Goal: Task Accomplishment & Management: Manage account settings

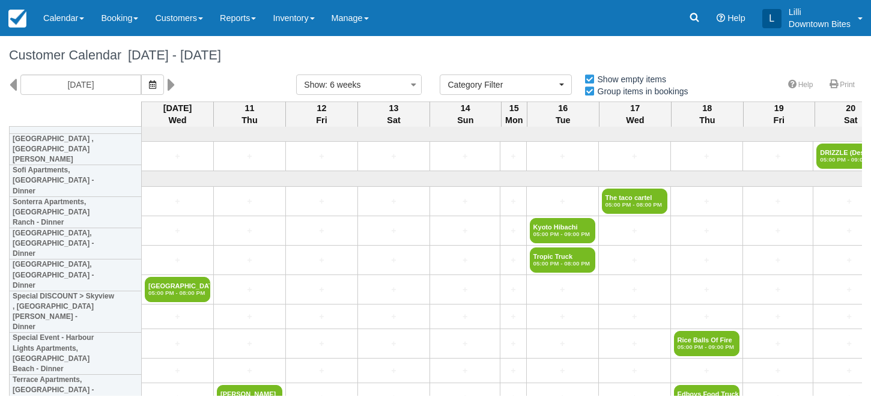
select select
click at [292, 25] on link "Inventory" at bounding box center [293, 18] width 58 height 36
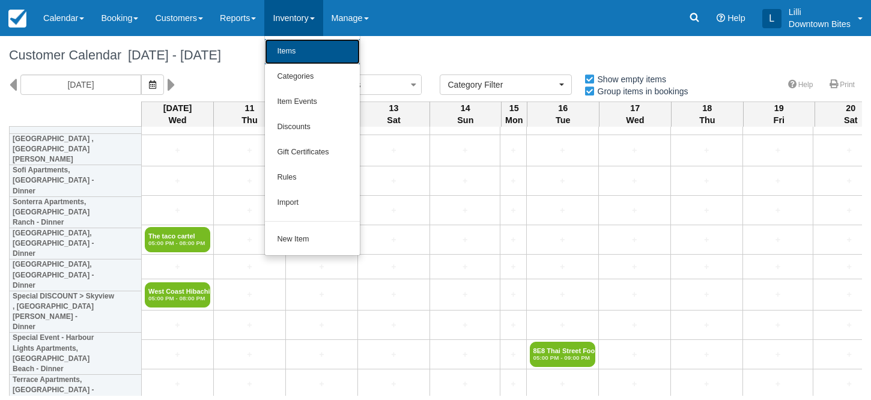
click at [305, 59] on link "Items" at bounding box center [312, 51] width 95 height 25
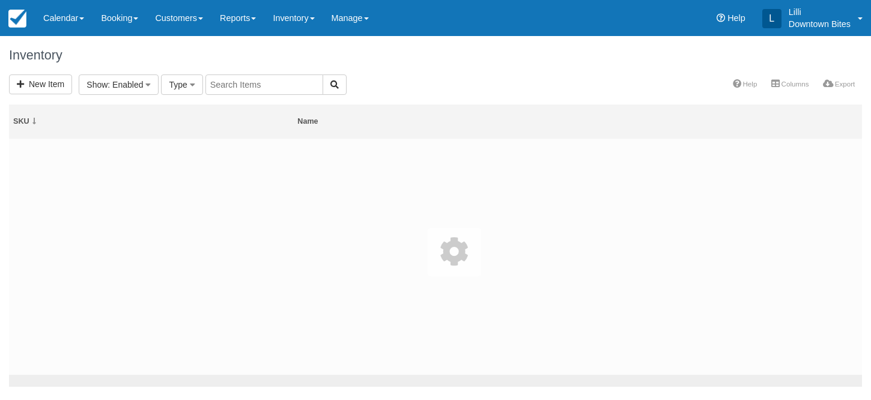
select select
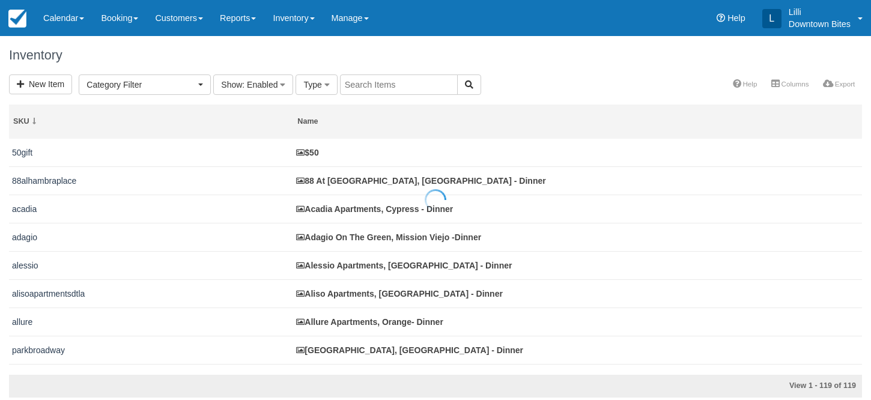
click at [371, 85] on input "text" at bounding box center [399, 84] width 118 height 20
type input "crystal"
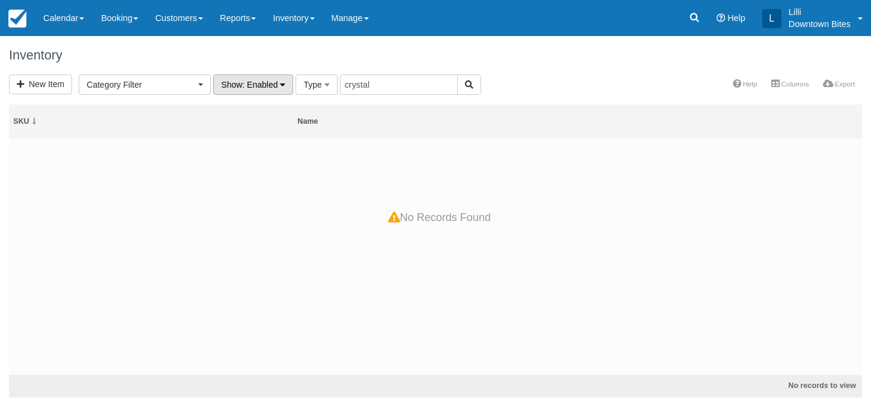
click at [273, 90] on button "Show : Enabled" at bounding box center [253, 84] width 80 height 20
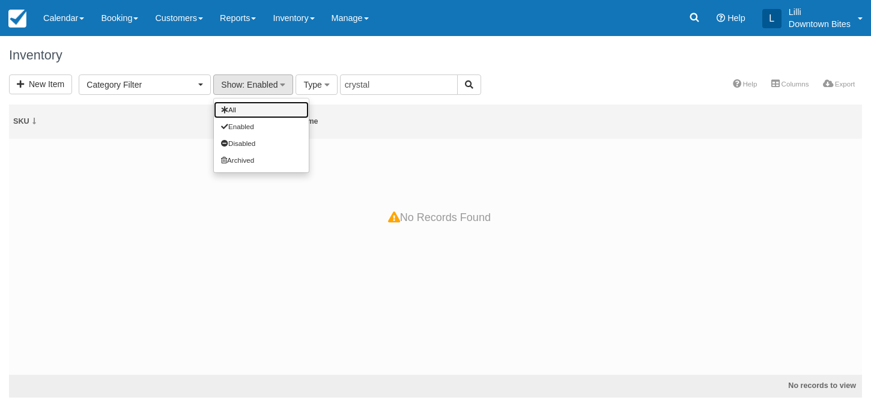
click at [270, 113] on link "All" at bounding box center [261, 109] width 95 height 17
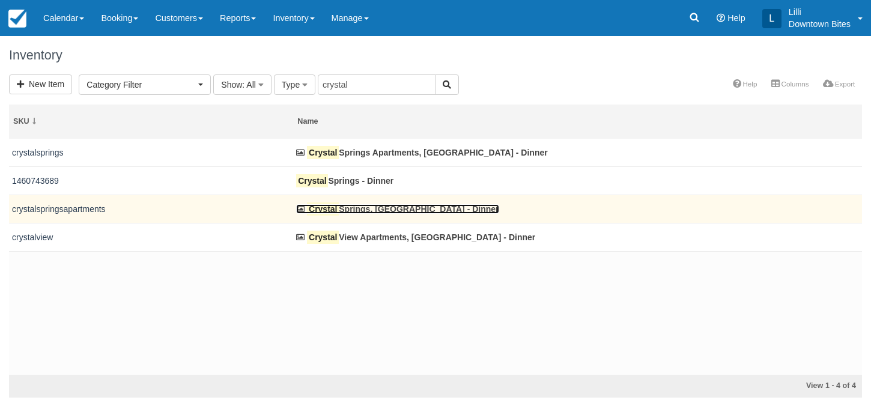
click at [374, 211] on link "Crystal Springs, Fountain Valley - Dinner" at bounding box center [397, 209] width 202 height 10
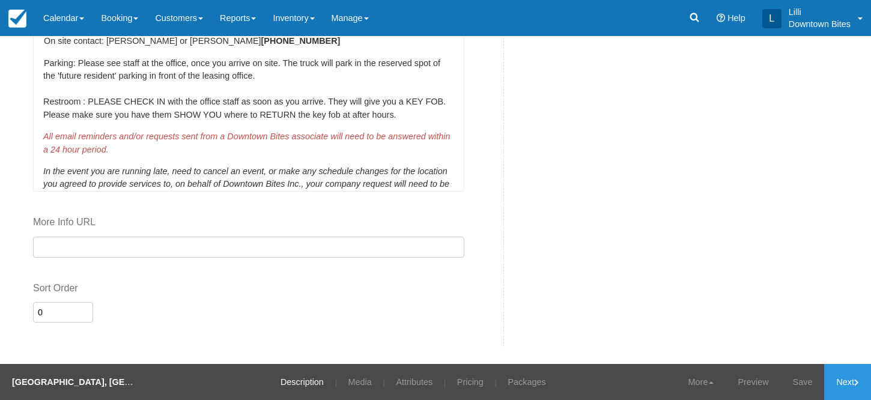
scroll to position [109, 0]
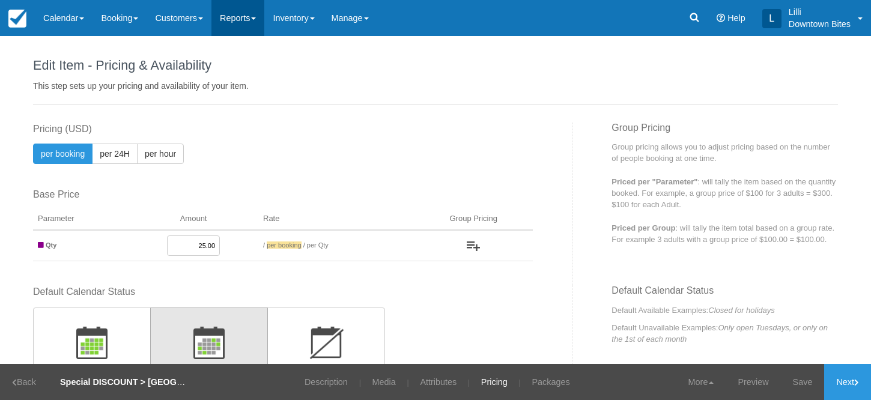
scroll to position [423, 0]
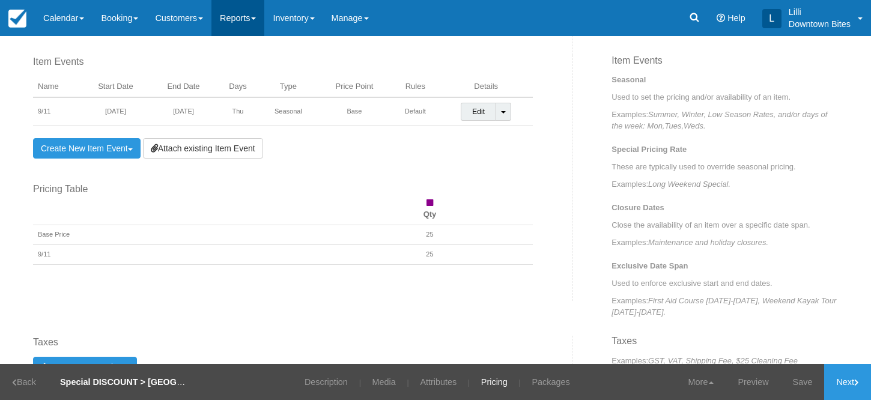
click at [251, 19] on link "Reports" at bounding box center [237, 18] width 53 height 36
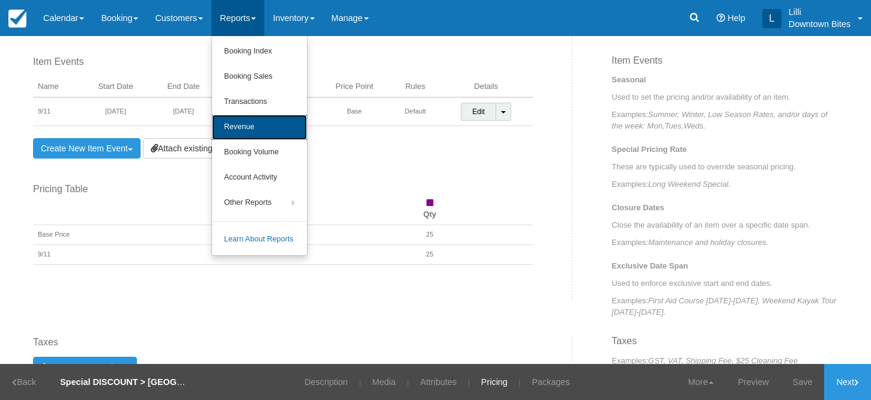
click at [251, 133] on link "Revenue" at bounding box center [259, 127] width 95 height 25
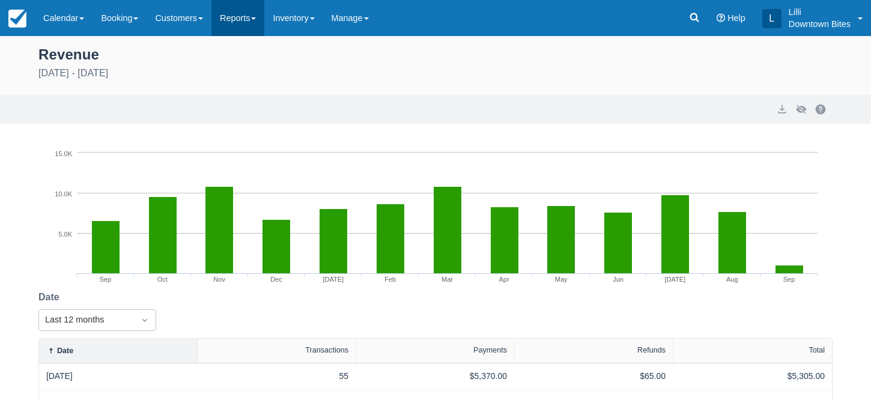
click at [253, 19] on link "Reports" at bounding box center [237, 18] width 53 height 36
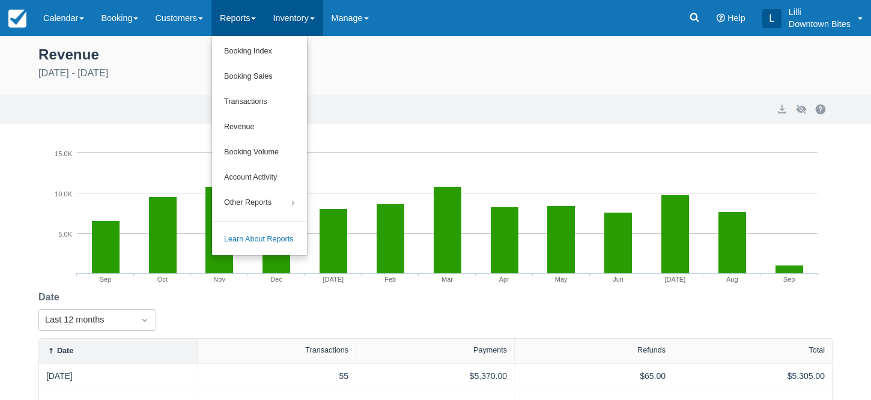
click at [312, 20] on link "Inventory" at bounding box center [293, 18] width 58 height 36
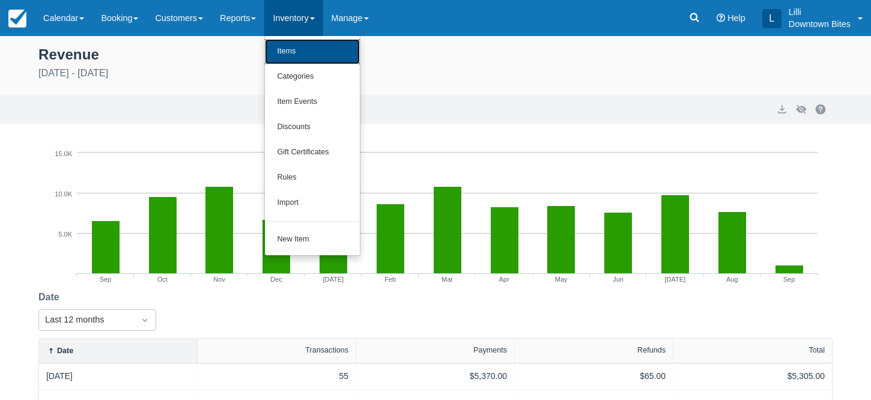
click at [313, 49] on link "Items" at bounding box center [312, 51] width 95 height 25
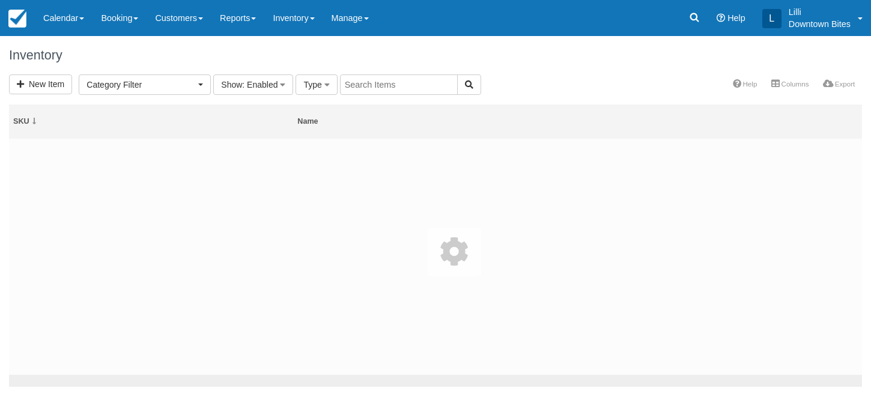
select select
